Goal: Transaction & Acquisition: Purchase product/service

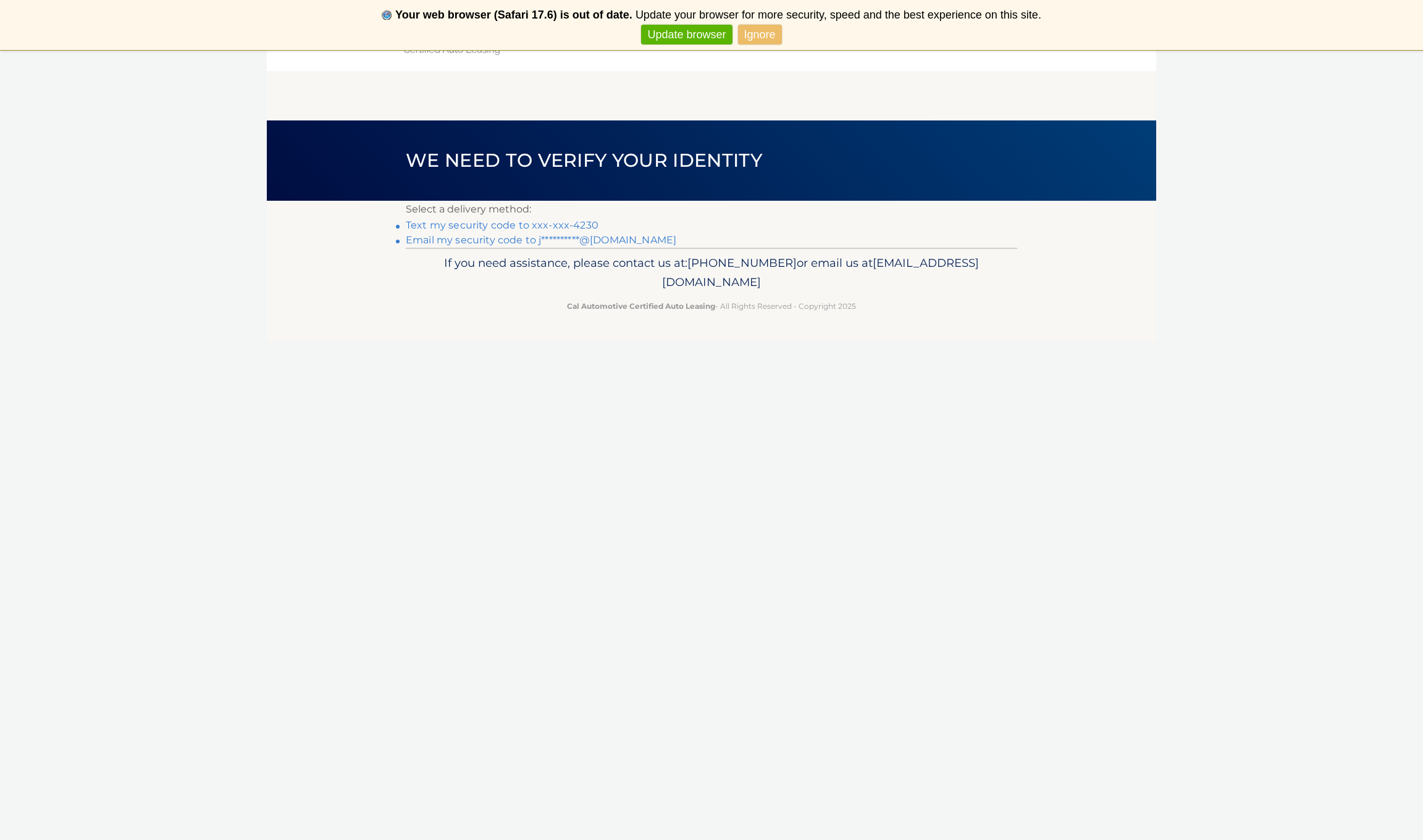
click at [759, 38] on link "Ignore" at bounding box center [759, 35] width 43 height 20
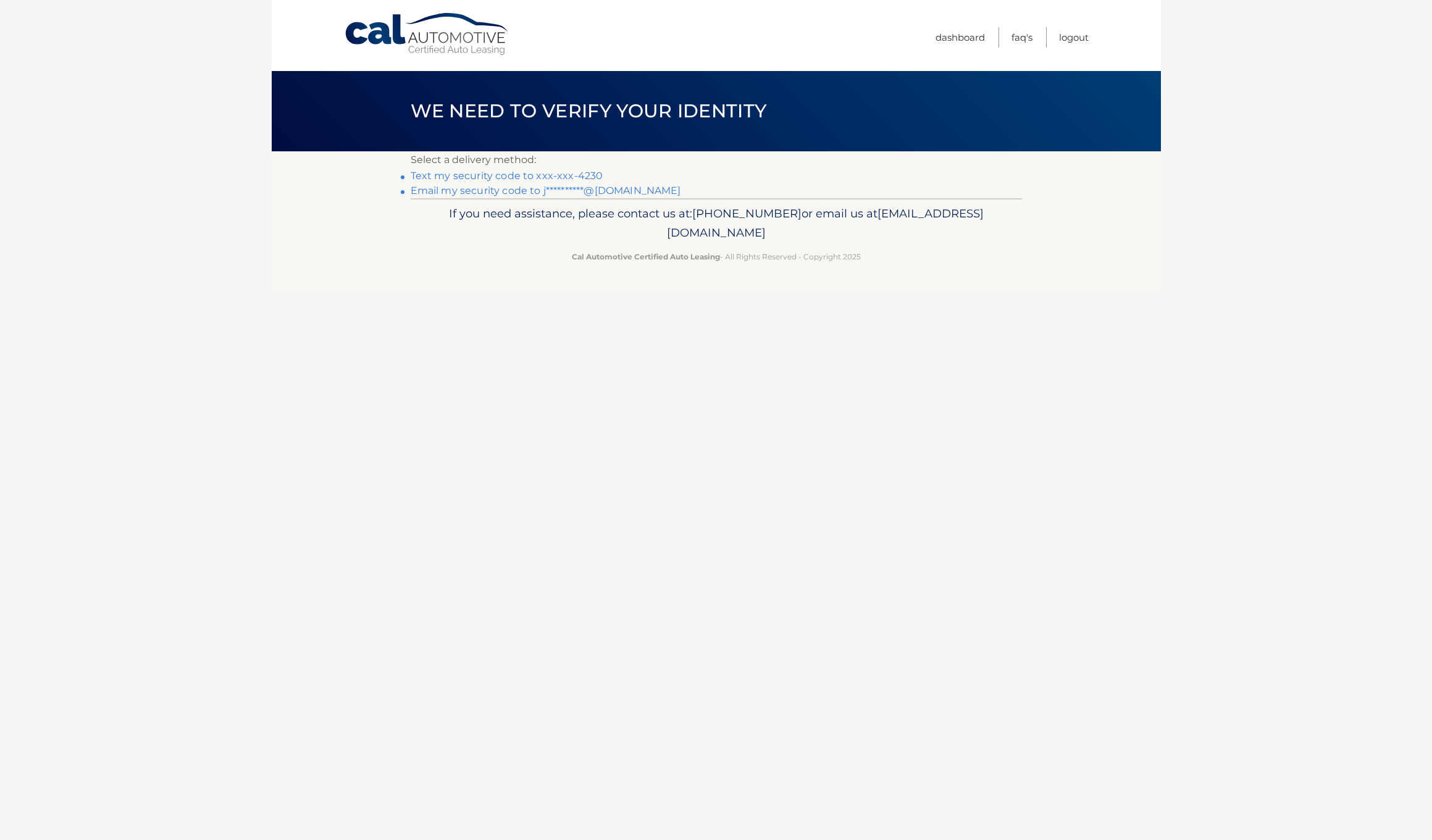
click at [487, 178] on link "Text my security code to xxx-xxx-4230" at bounding box center [507, 175] width 193 height 12
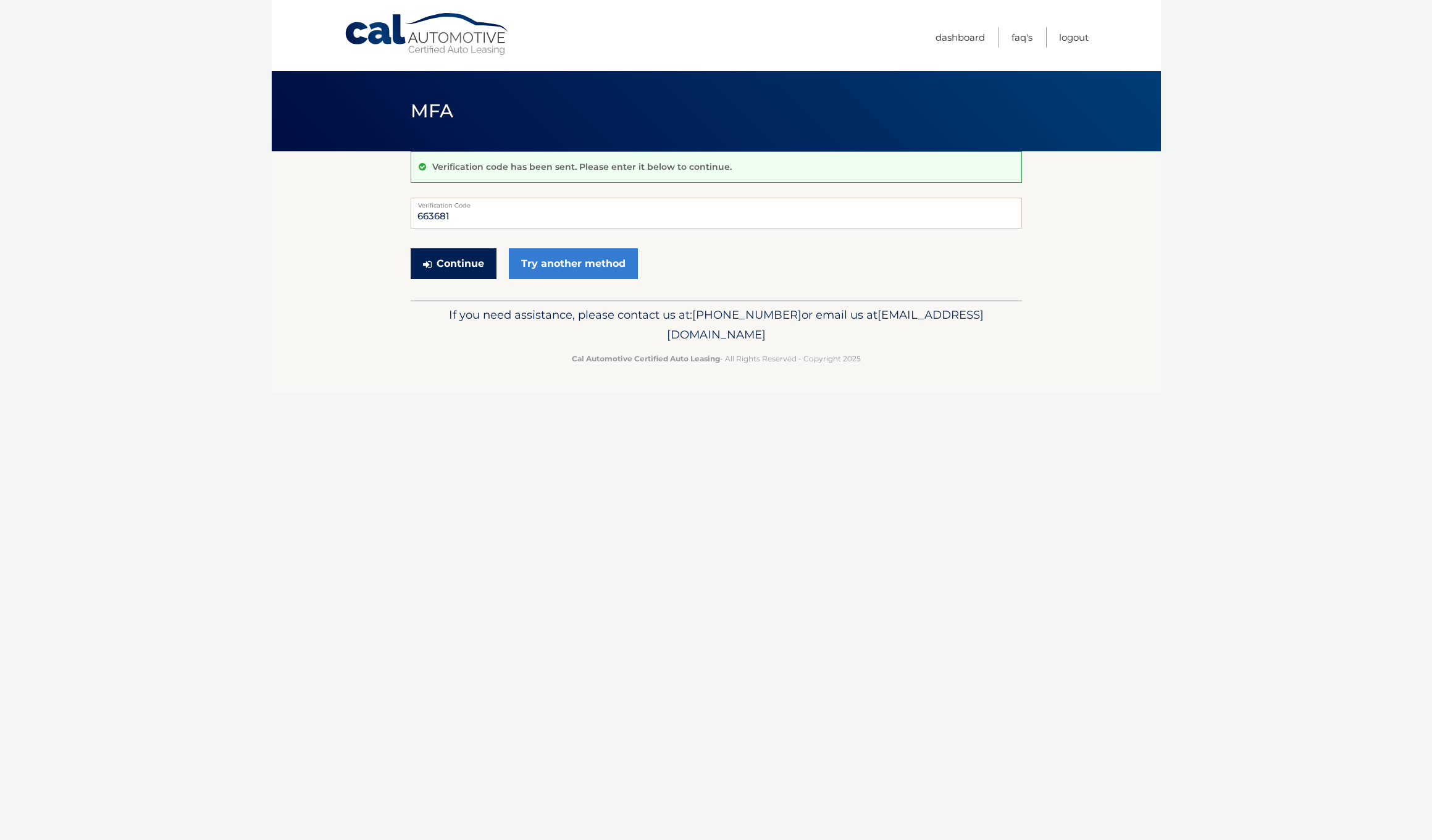
type input "663681"
click at [463, 262] on button "Continue" at bounding box center [453, 263] width 86 height 31
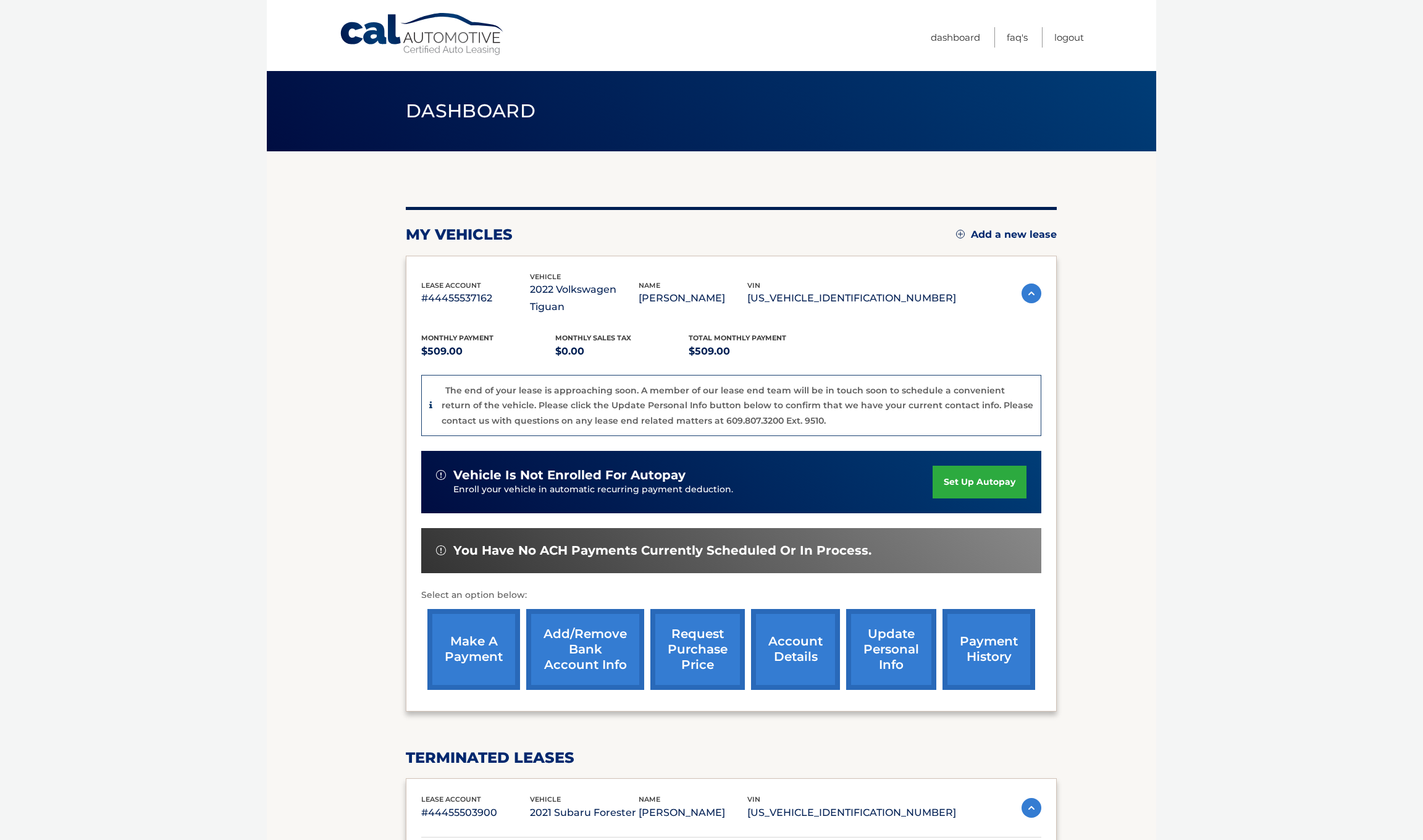
click at [462, 636] on link "make a payment" at bounding box center [473, 649] width 93 height 81
click at [500, 613] on link "make a payment" at bounding box center [473, 649] width 93 height 81
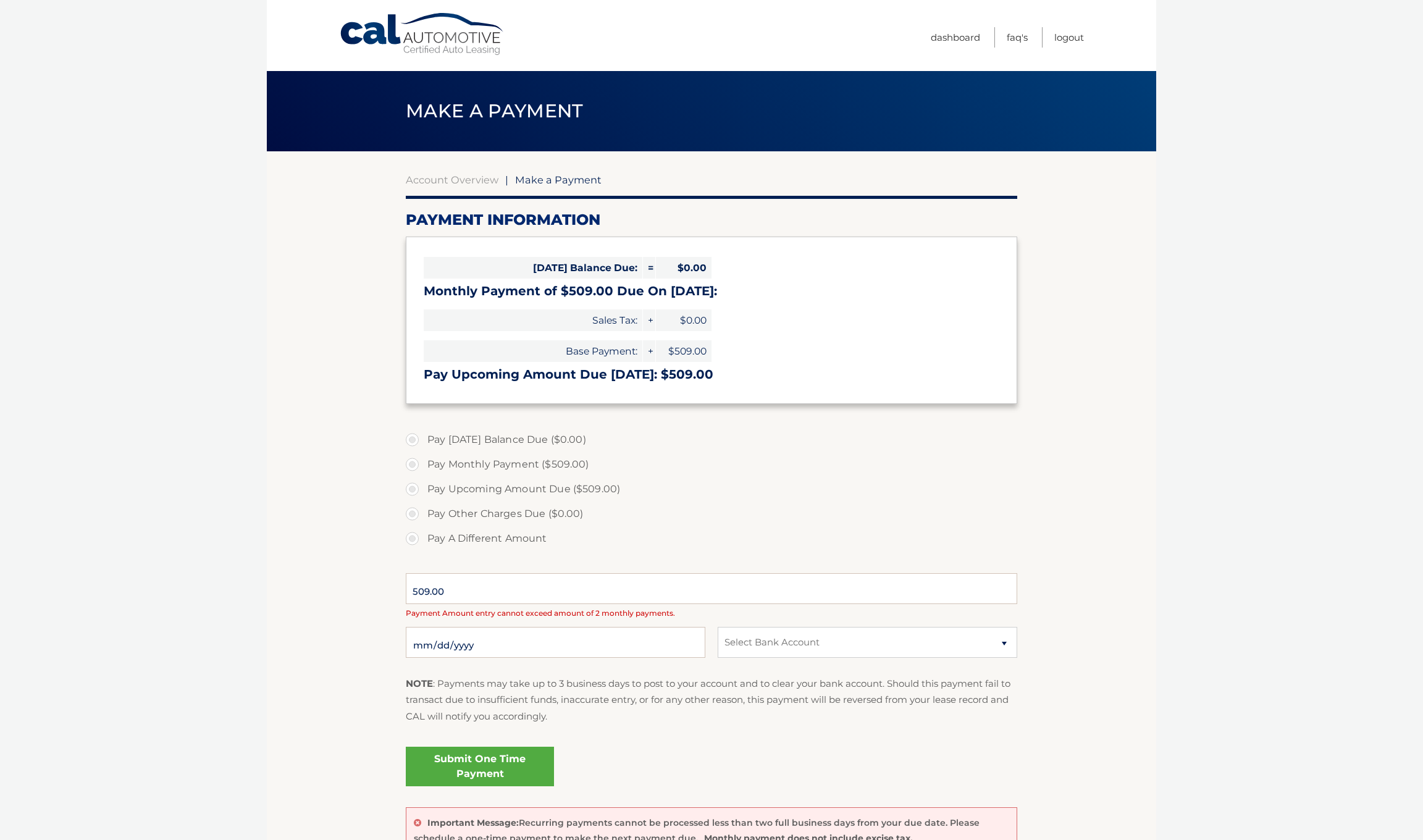
select select "M2ZjZTU2YzYtMDg0My00ZjJlLWE3ZGUtNTA5YTA2NmVhYzI5"
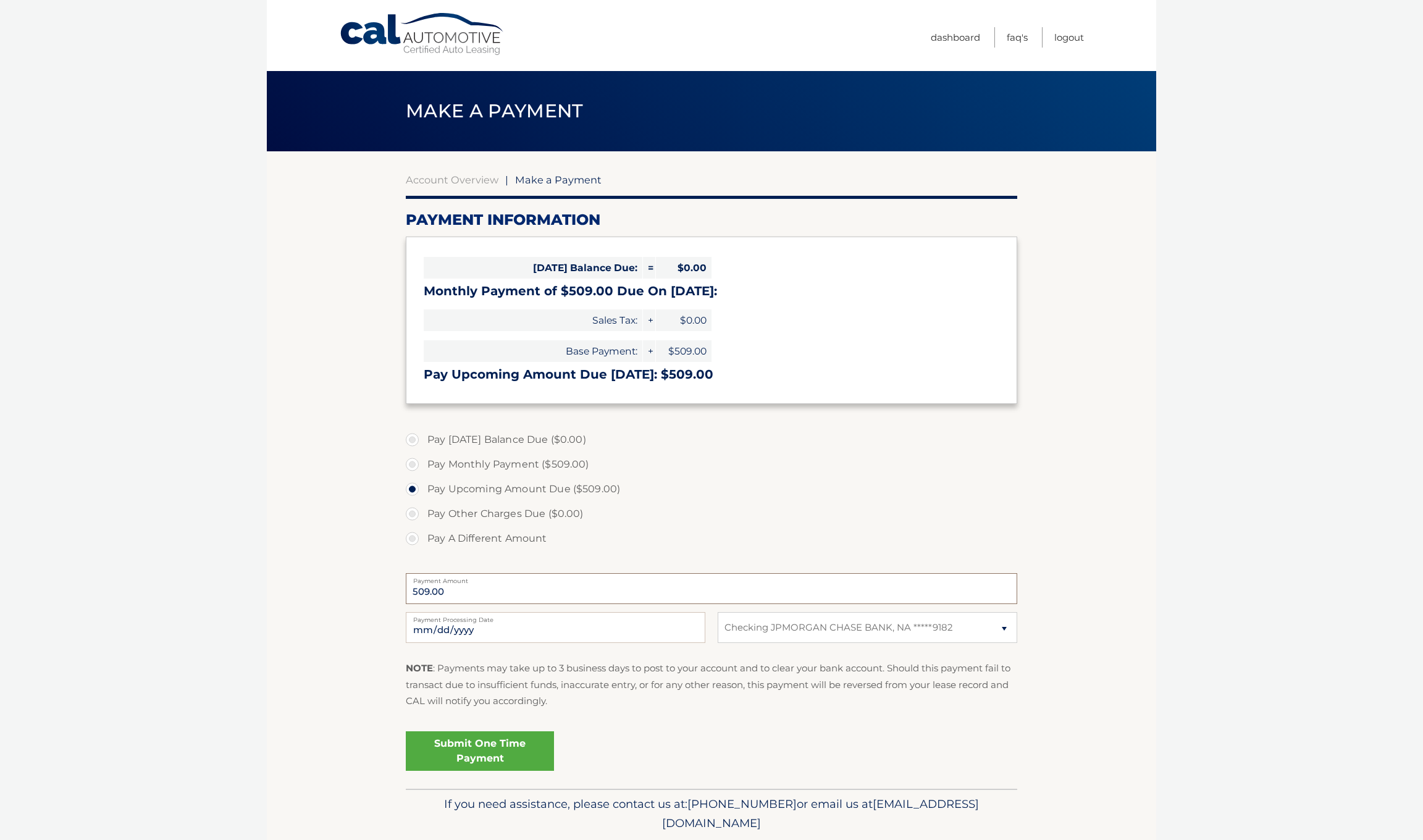
click at [440, 588] on input "509.00" at bounding box center [711, 588] width 611 height 31
click at [442, 593] on input "509.00" at bounding box center [711, 588] width 611 height 31
click at [446, 591] on input "509.00" at bounding box center [711, 588] width 611 height 31
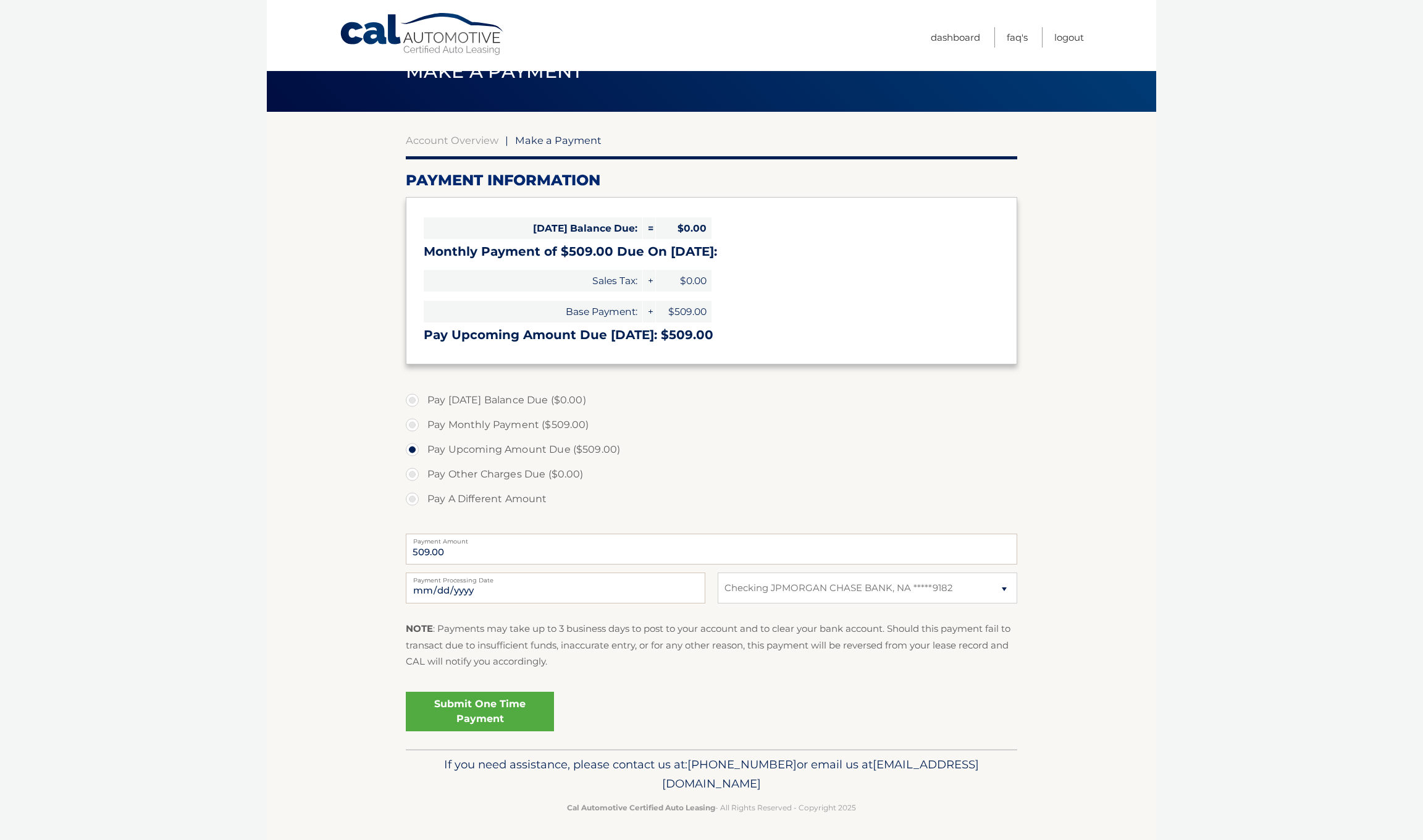
click at [450, 540] on label "Payment Amount" at bounding box center [711, 538] width 611 height 10
click at [450, 540] on input "509.00" at bounding box center [711, 549] width 611 height 31
click at [690, 308] on span "$509.00" at bounding box center [683, 311] width 55 height 21
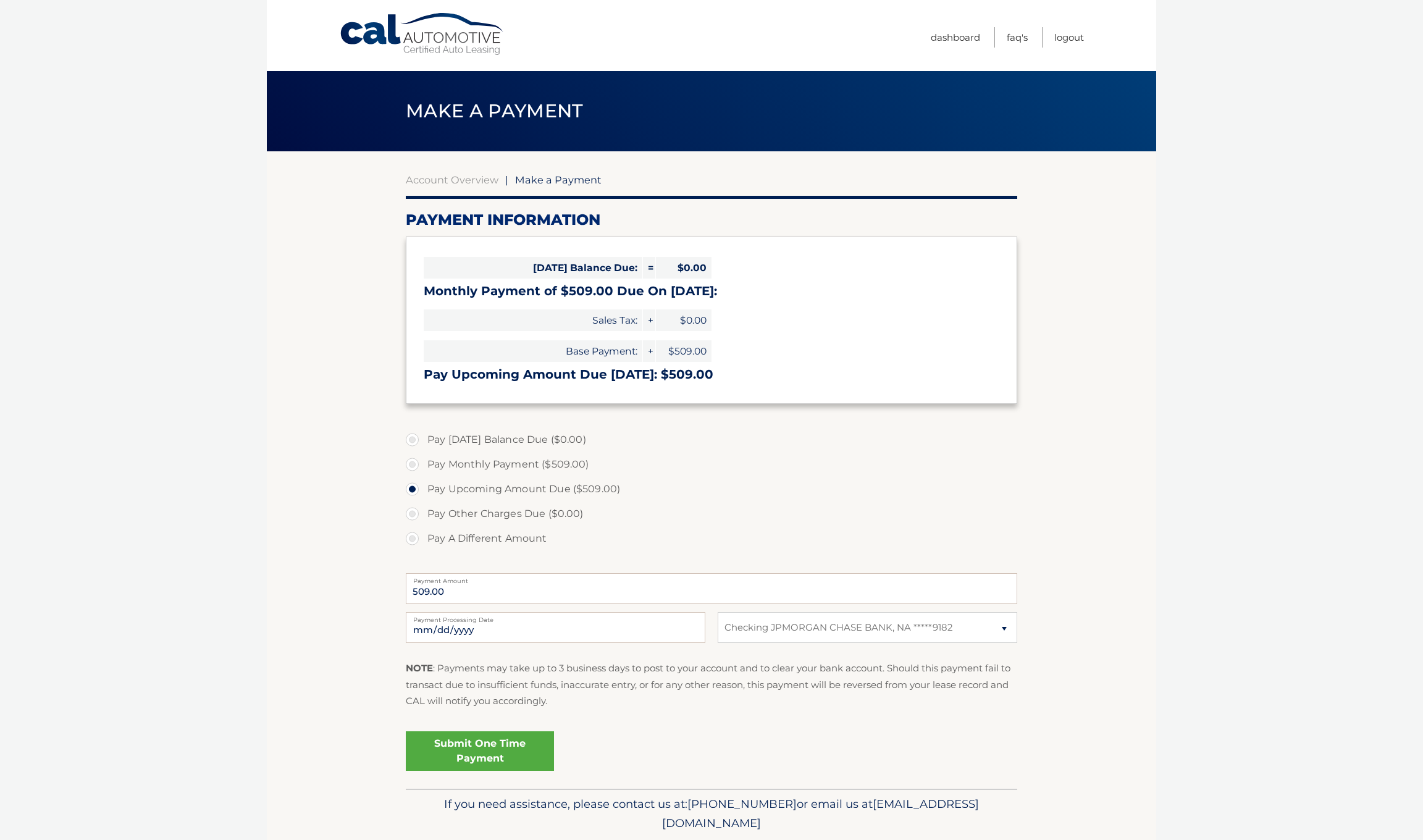
select select "M2ZjZTU2YzYtMDg0My00ZjJlLWE3ZGUtNTA5YTA2NmVhYzI5"
click at [461, 591] on input "509.00" at bounding box center [711, 588] width 611 height 31
click at [463, 589] on input "509.00" at bounding box center [711, 588] width 611 height 31
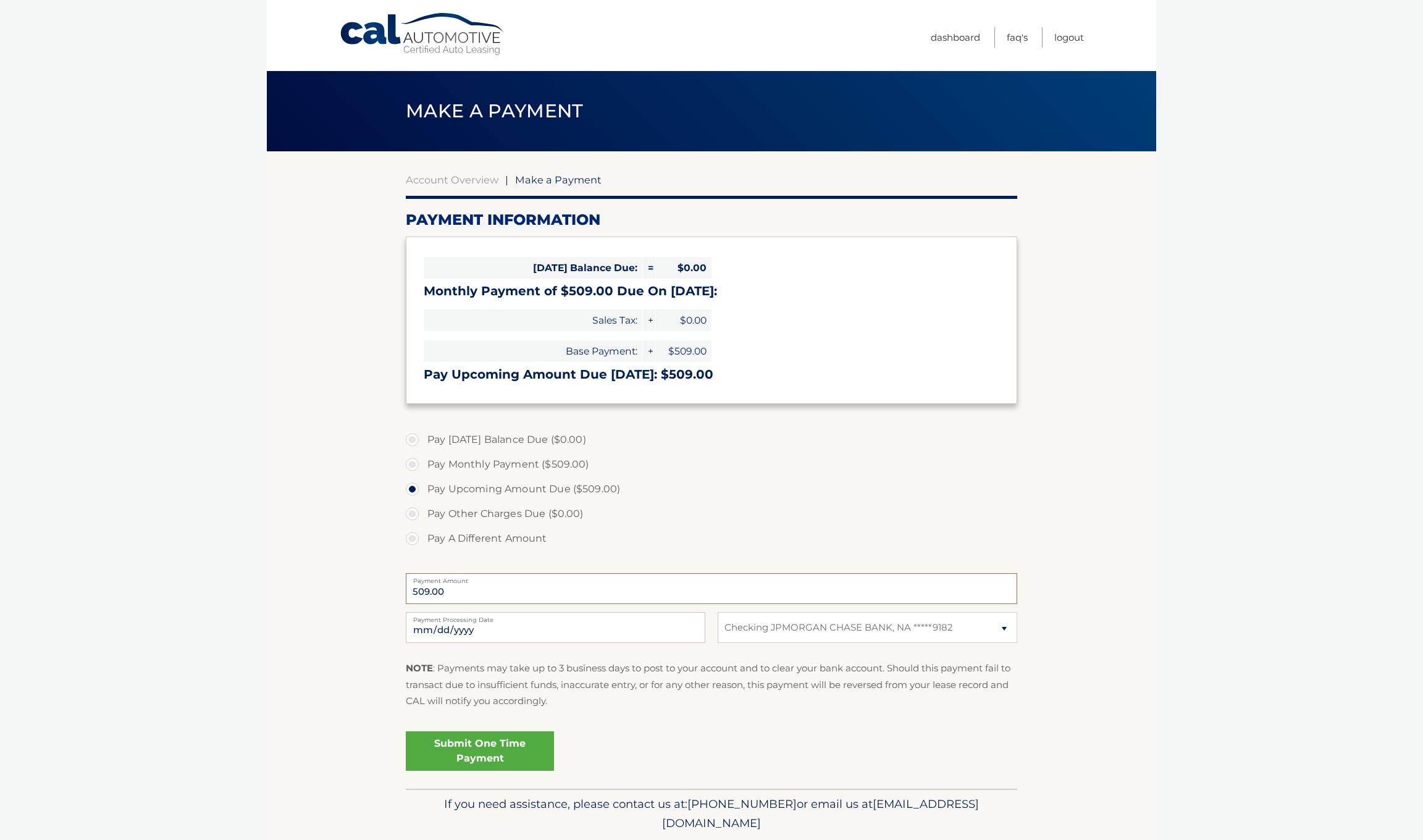
click at [463, 589] on input "509.00" at bounding box center [711, 588] width 611 height 31
click at [411, 539] on label "Pay A Different Amount" at bounding box center [711, 538] width 611 height 25
click at [411, 539] on input "Pay A Different Amount" at bounding box center [417, 535] width 12 height 20
radio input "true"
click at [438, 590] on input "Payment Amount" at bounding box center [711, 588] width 611 height 31
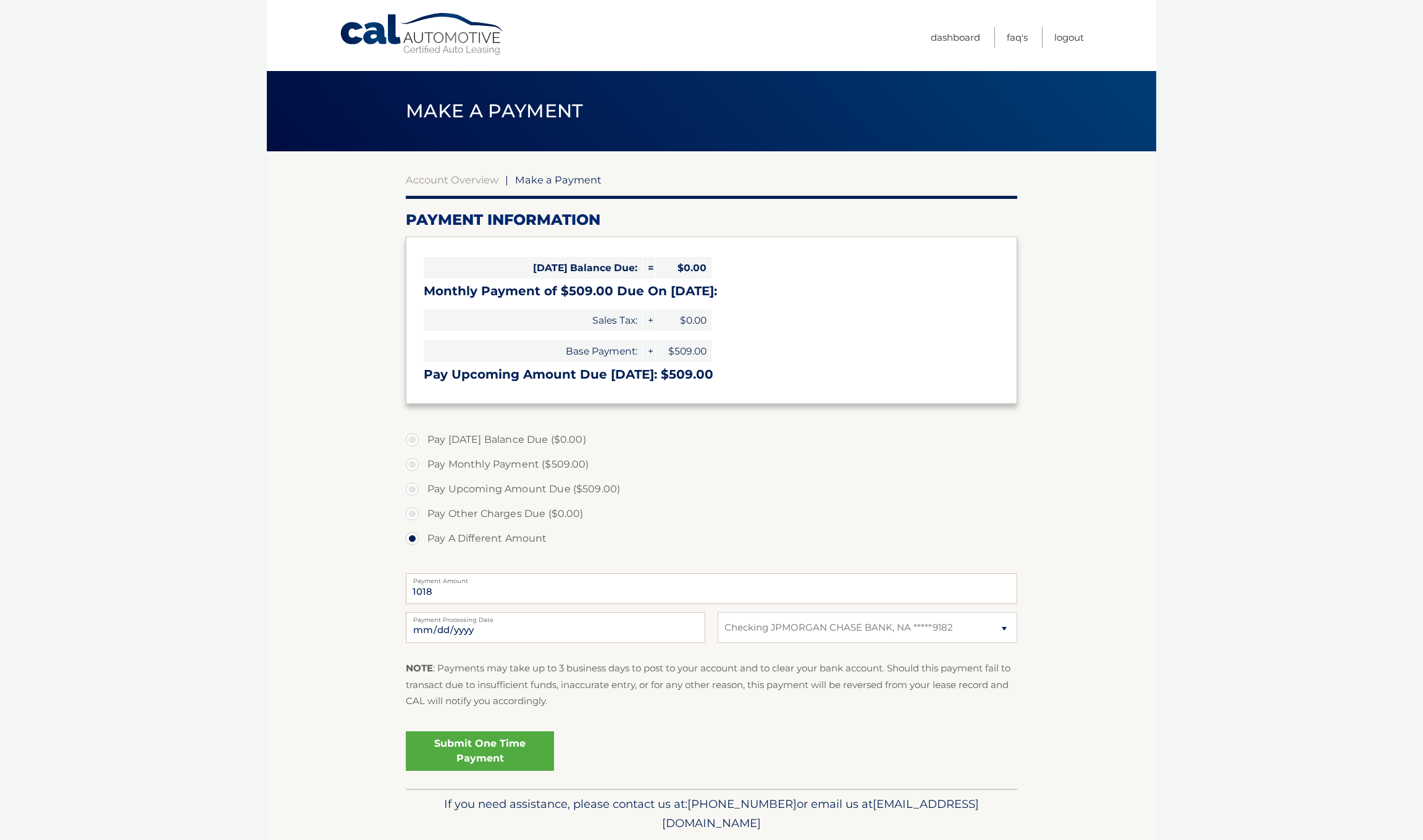
click at [1327, 621] on body "Cal Automotive Menu Dashboard FAQ's Logout |" at bounding box center [712, 420] width 1423 height 840
click at [435, 587] on input "1018" at bounding box center [711, 588] width 611 height 31
type input "1018.00"
click at [767, 503] on label "Pay Other Charges Due ($0.00)" at bounding box center [711, 513] width 611 height 25
click at [582, 628] on input "[DATE]" at bounding box center [555, 627] width 299 height 31
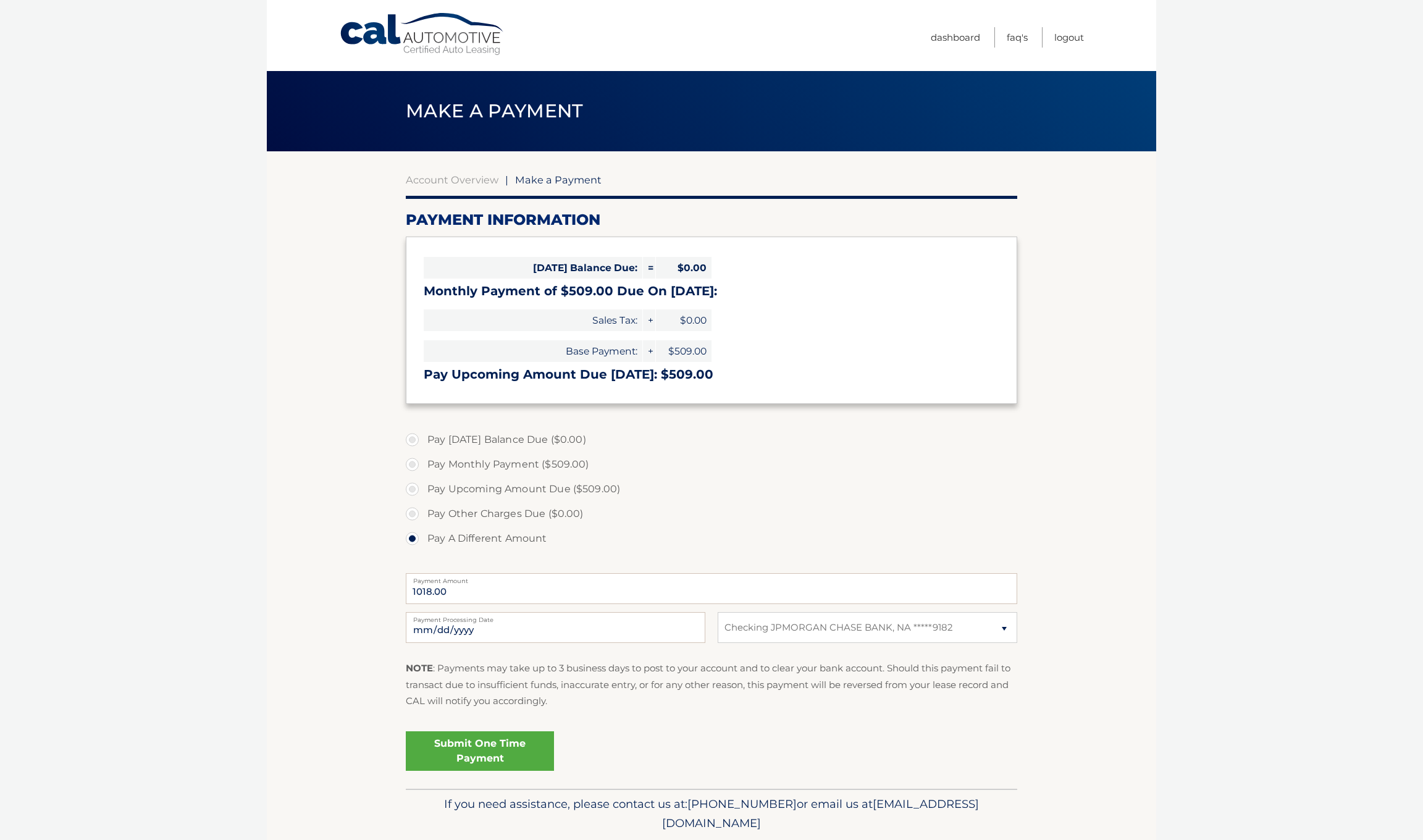
click at [346, 643] on section "Account Overview | Make a Payment Payment Information [DATE] Balance Due: = $0.…" at bounding box center [712, 470] width 890 height 637
click at [454, 745] on link "Submit One Time Payment" at bounding box center [480, 751] width 148 height 39
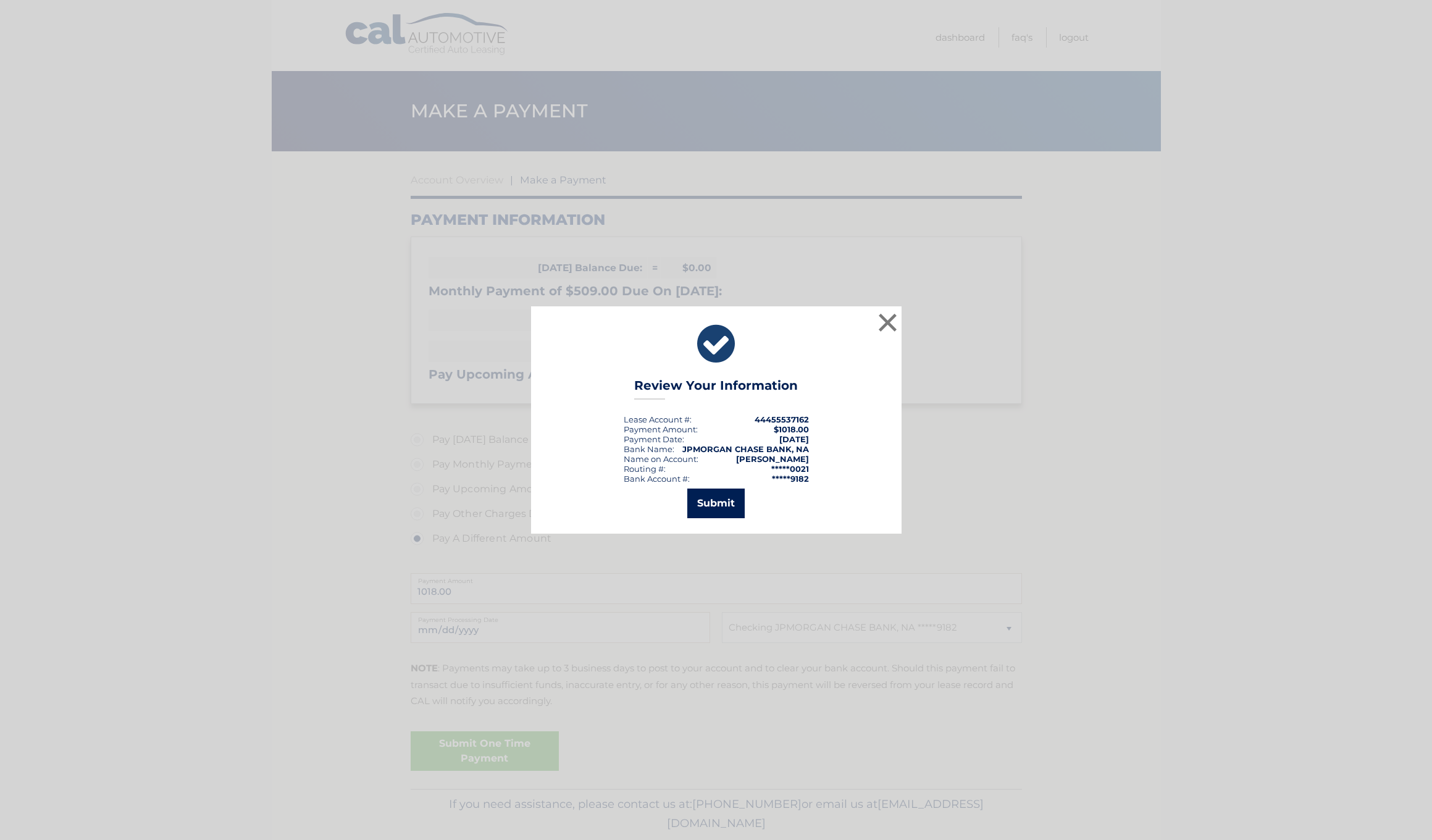
click at [710, 497] on button "Submit" at bounding box center [716, 503] width 57 height 30
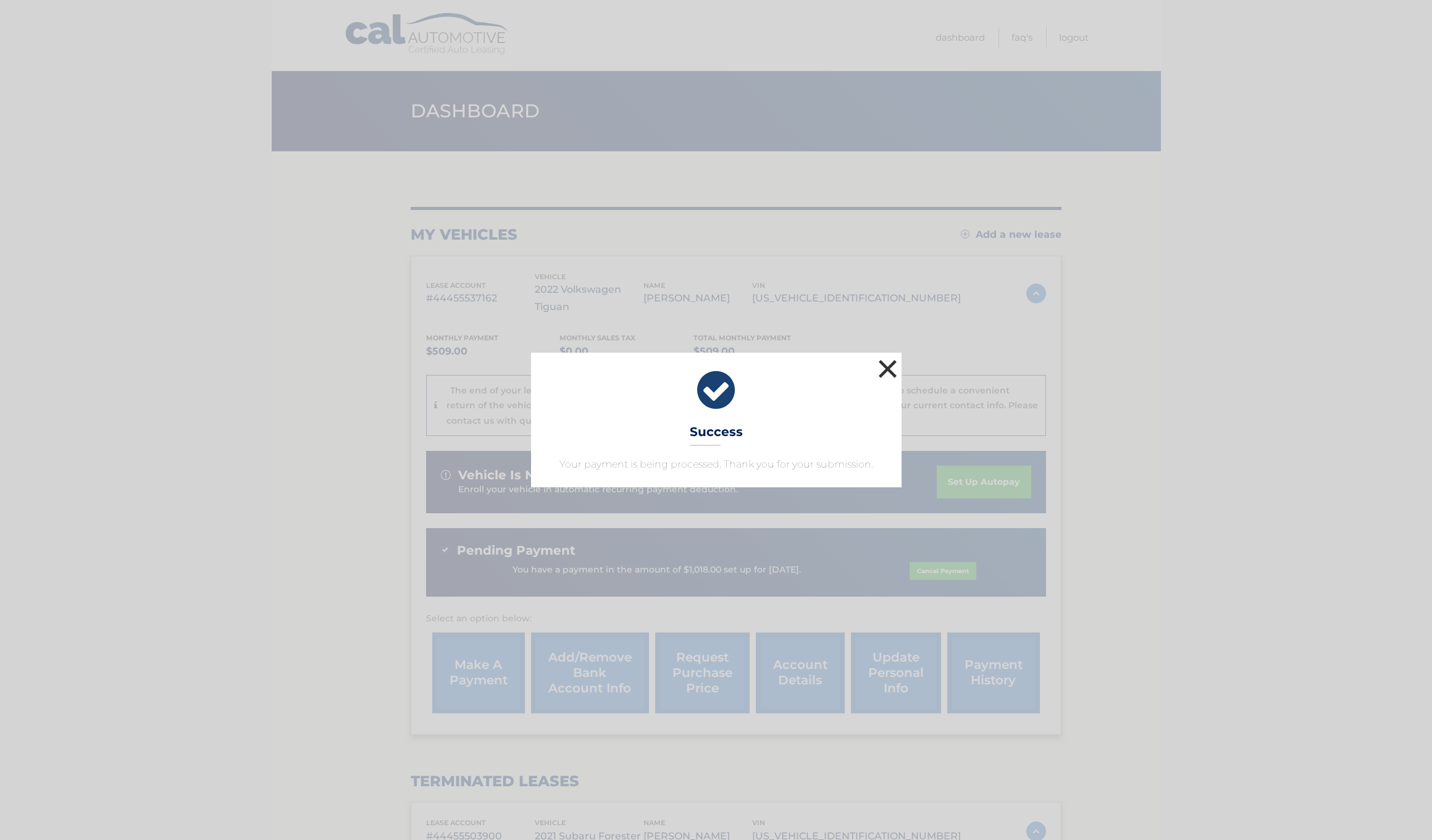
click at [889, 365] on button "×" at bounding box center [888, 368] width 25 height 25
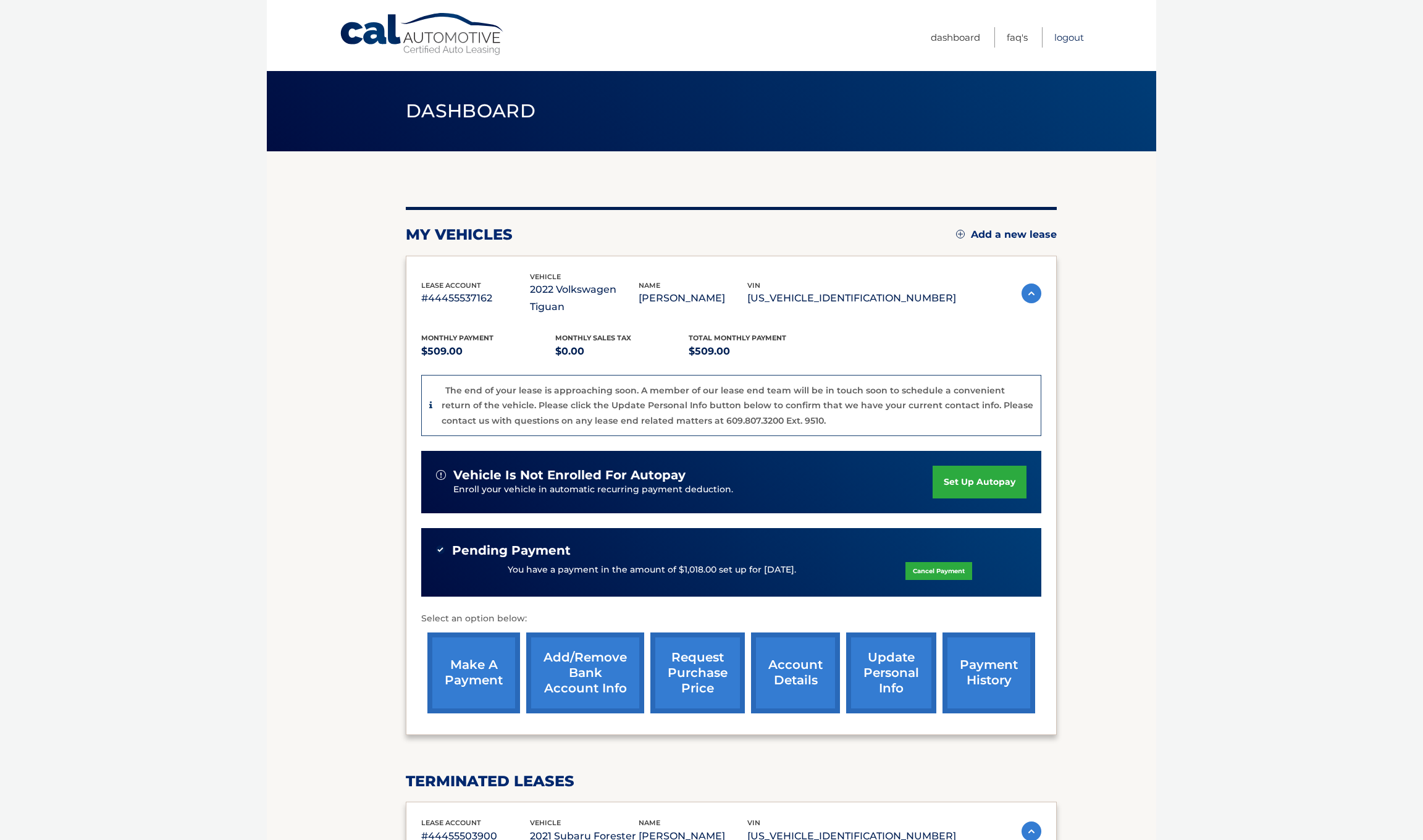
click at [1066, 35] on link "Logout" at bounding box center [1069, 37] width 30 height 20
